Goal: Task Accomplishment & Management: Use online tool/utility

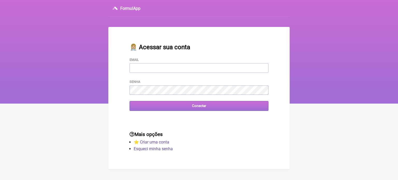
type input "[EMAIL_ADDRESS][DOMAIN_NAME]"
click at [205, 109] on input "Conectar" at bounding box center [199, 106] width 139 height 10
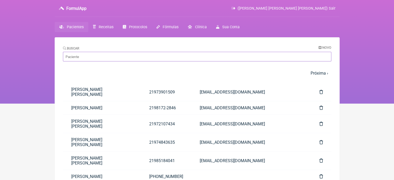
drag, startPoint x: 218, startPoint y: 57, endPoint x: 241, endPoint y: 58, distance: 23.1
click at [218, 57] on input "Buscar" at bounding box center [197, 57] width 269 height 10
paste input "[PERSON_NAME]"
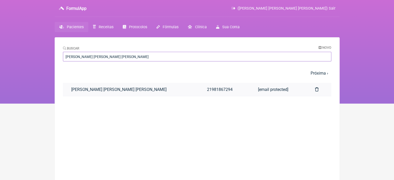
type input "[PERSON_NAME]"
click at [199, 92] on link "21981867294" at bounding box center [224, 89] width 51 height 13
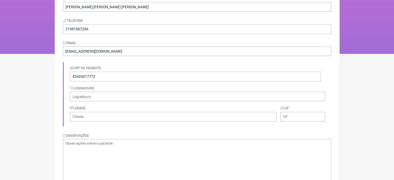
scroll to position [52, 0]
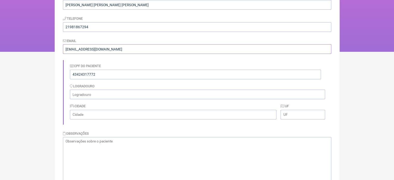
drag, startPoint x: 113, startPoint y: 51, endPoint x: 62, endPoint y: 77, distance: 57.5
click at [52, 51] on div "FormulApp (Wagner Carvalho da Fonseca) Sair Pacientes Receitas Protocolos Fórmu…" at bounding box center [197, 0] width 394 height 104
type input "m"
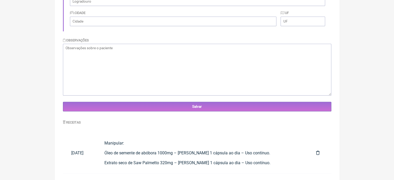
scroll to position [151, 0]
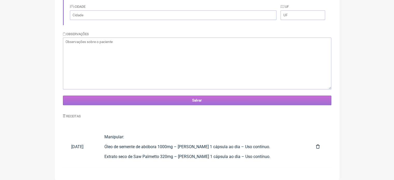
type input "natopeixe@hotmail.com"
click at [203, 99] on input "Salvar" at bounding box center [197, 101] width 269 height 10
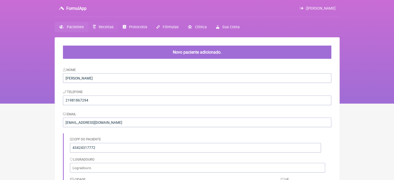
click at [110, 25] on span "Receitas" at bounding box center [106, 27] width 15 height 4
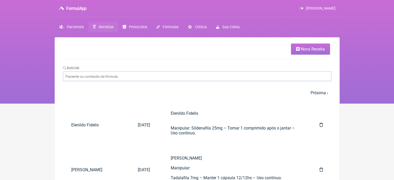
click at [308, 49] on span "Nova Receita" at bounding box center [313, 49] width 24 height 5
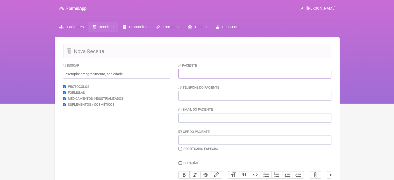
click at [245, 73] on input "text" at bounding box center [255, 74] width 153 height 10
paste input "[PERSON_NAME]"
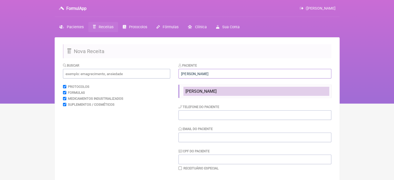
type input "[PERSON_NAME] [PERSON_NAME] [PERSON_NAME]"
click at [215, 92] on span "[PERSON_NAME] [PERSON_NAME] [PERSON_NAME]" at bounding box center [201, 91] width 31 height 5
type input "21981867294"
type input "[EMAIL_ADDRESS][DOMAIN_NAME]"
type input "43424317772"
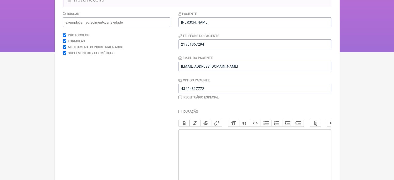
scroll to position [103, 0]
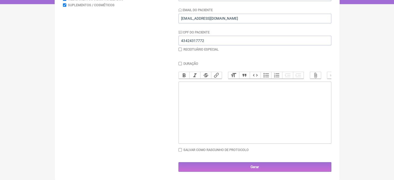
drag, startPoint x: 218, startPoint y: 95, endPoint x: 229, endPoint y: 95, distance: 11.4
click at [218, 95] on trix-editor at bounding box center [255, 113] width 153 height 62
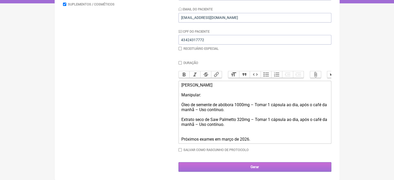
click at [256, 166] on input "Gerar" at bounding box center [255, 167] width 153 height 10
